Goal: Task Accomplishment & Management: Manage account settings

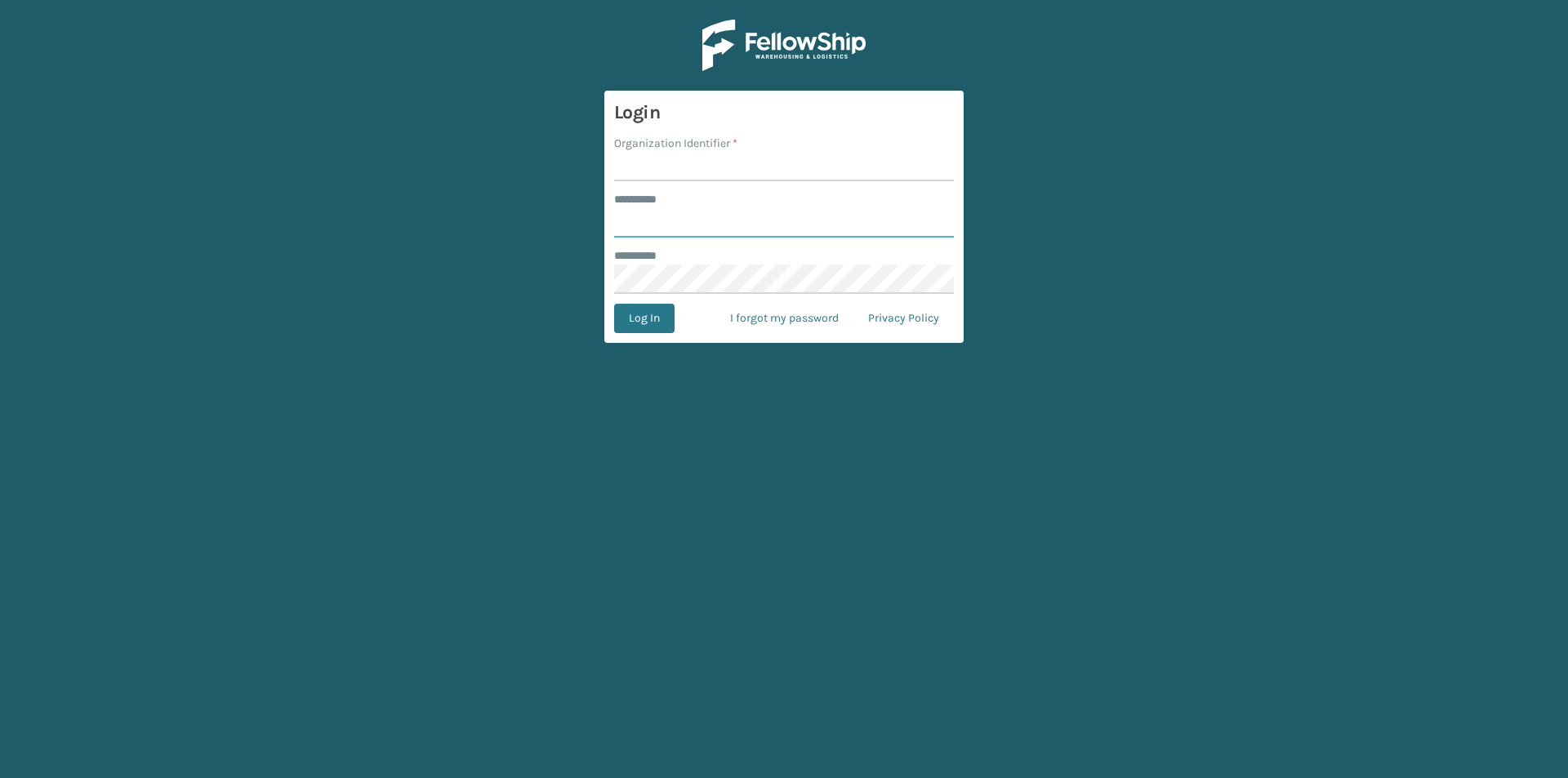
type input "***"
type input "tfm"
click at [614, 304] on button "Log In" at bounding box center [644, 319] width 60 height 30
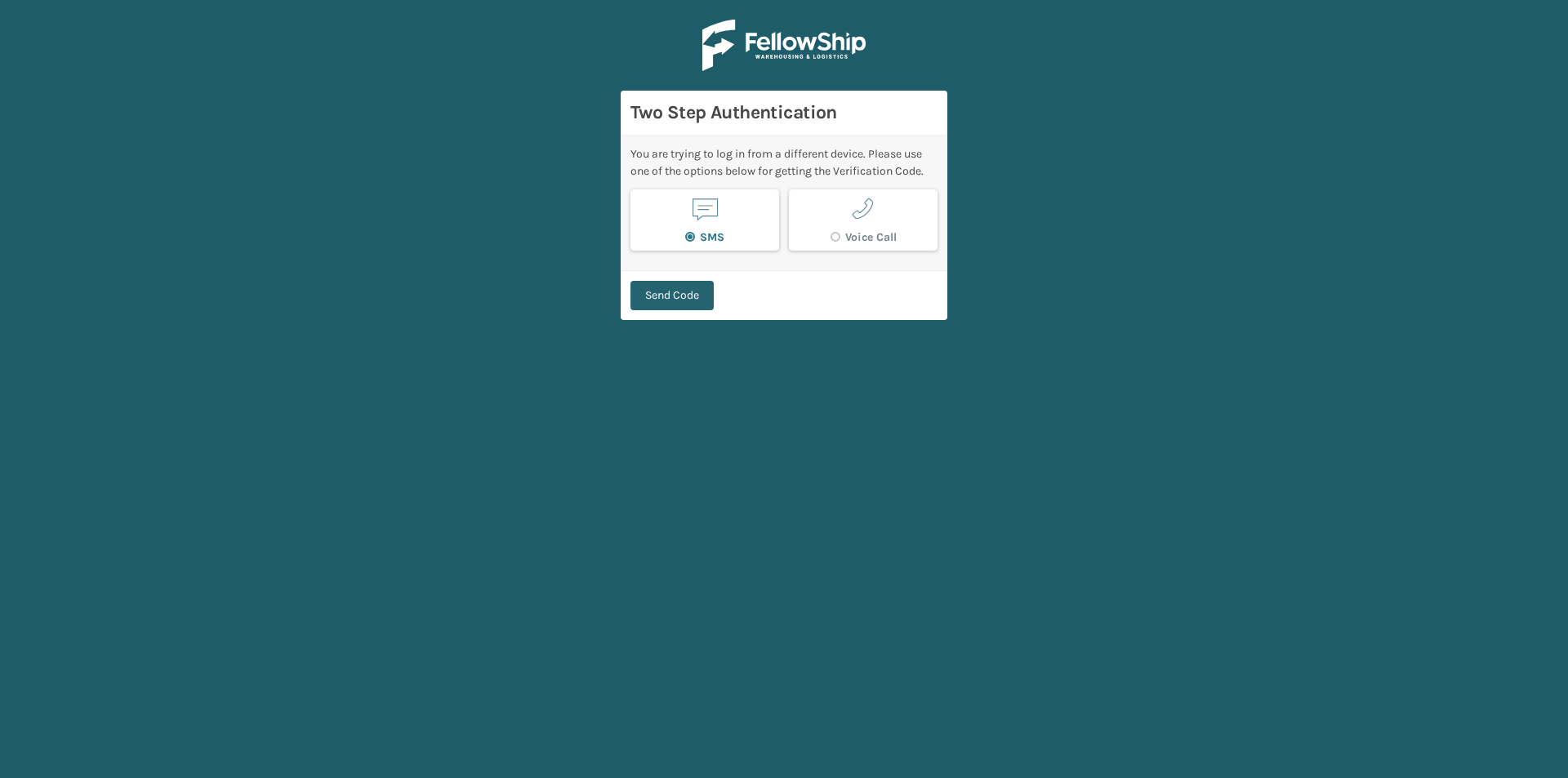
click at [679, 298] on button "Send Code" at bounding box center [672, 296] width 84 height 30
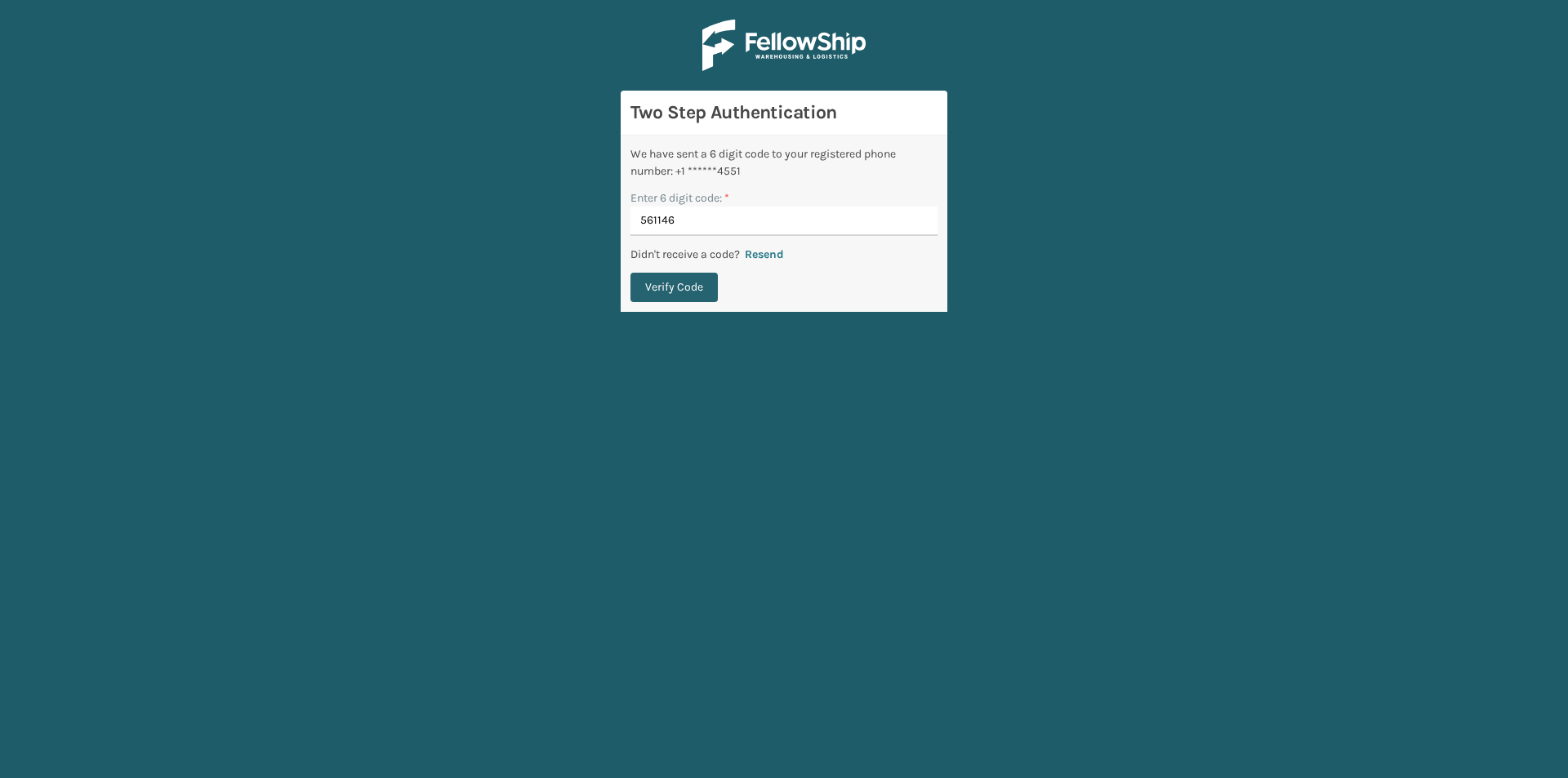
type input "561146"
click at [686, 290] on button "Verify Code" at bounding box center [674, 287] width 87 height 30
